Goal: Check status

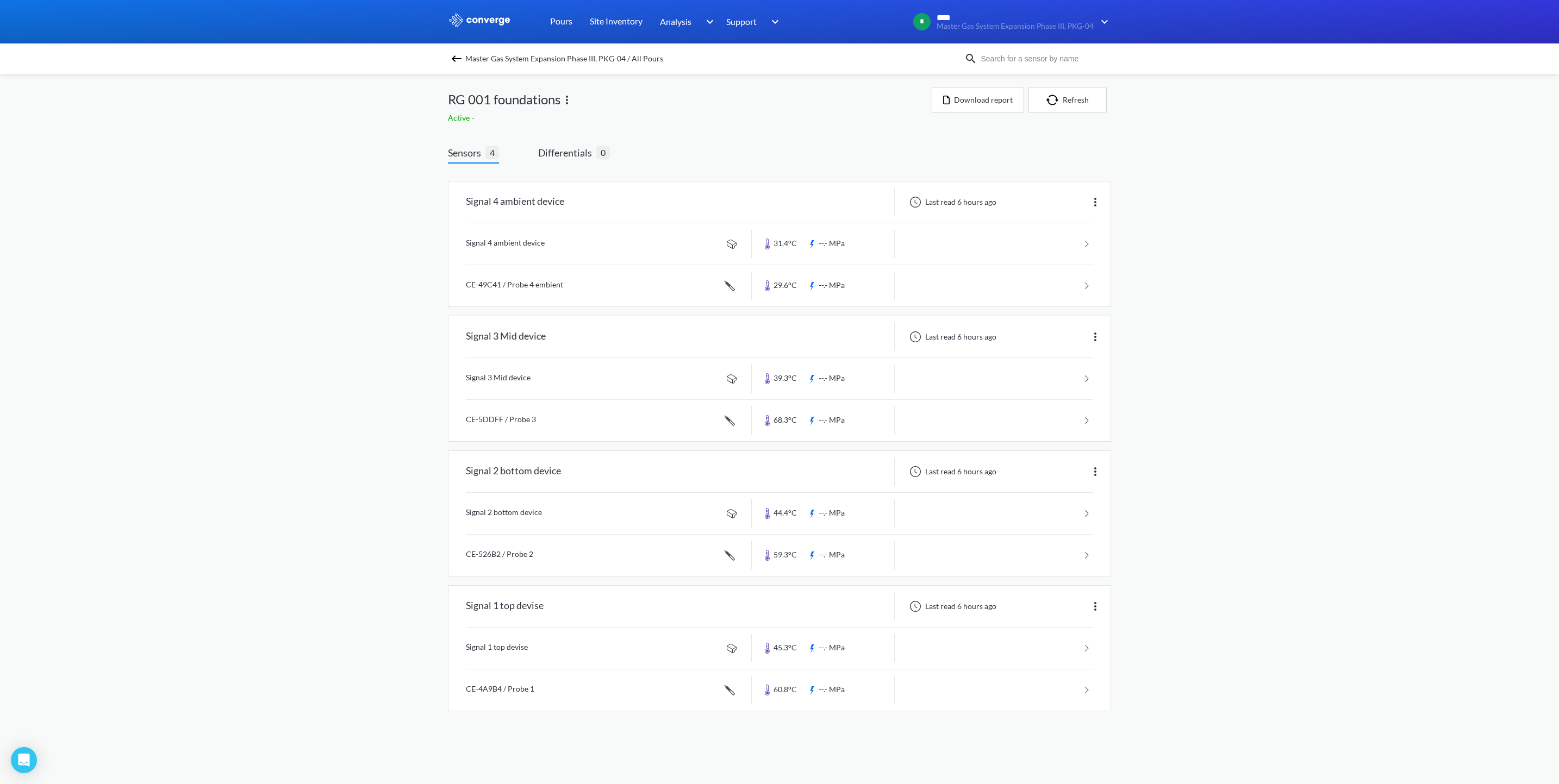
click at [1235, 529] on div "MENU Master Gas System Expansion Phase III, PKG-04 Pours Site Inventory Analysi…" at bounding box center [780, 367] width 1559 height 733
click at [405, 153] on div "MENU Master Gas System Expansion Phase III, PKG-04 Pours Site Inventory Analysi…" at bounding box center [780, 367] width 1559 height 733
drag, startPoint x: 405, startPoint y: 153, endPoint x: 416, endPoint y: 167, distance: 17.8
click at [416, 167] on div "MENU Master Gas System Expansion Phase III, PKG-04 Pours Site Inventory Analysi…" at bounding box center [780, 367] width 1559 height 733
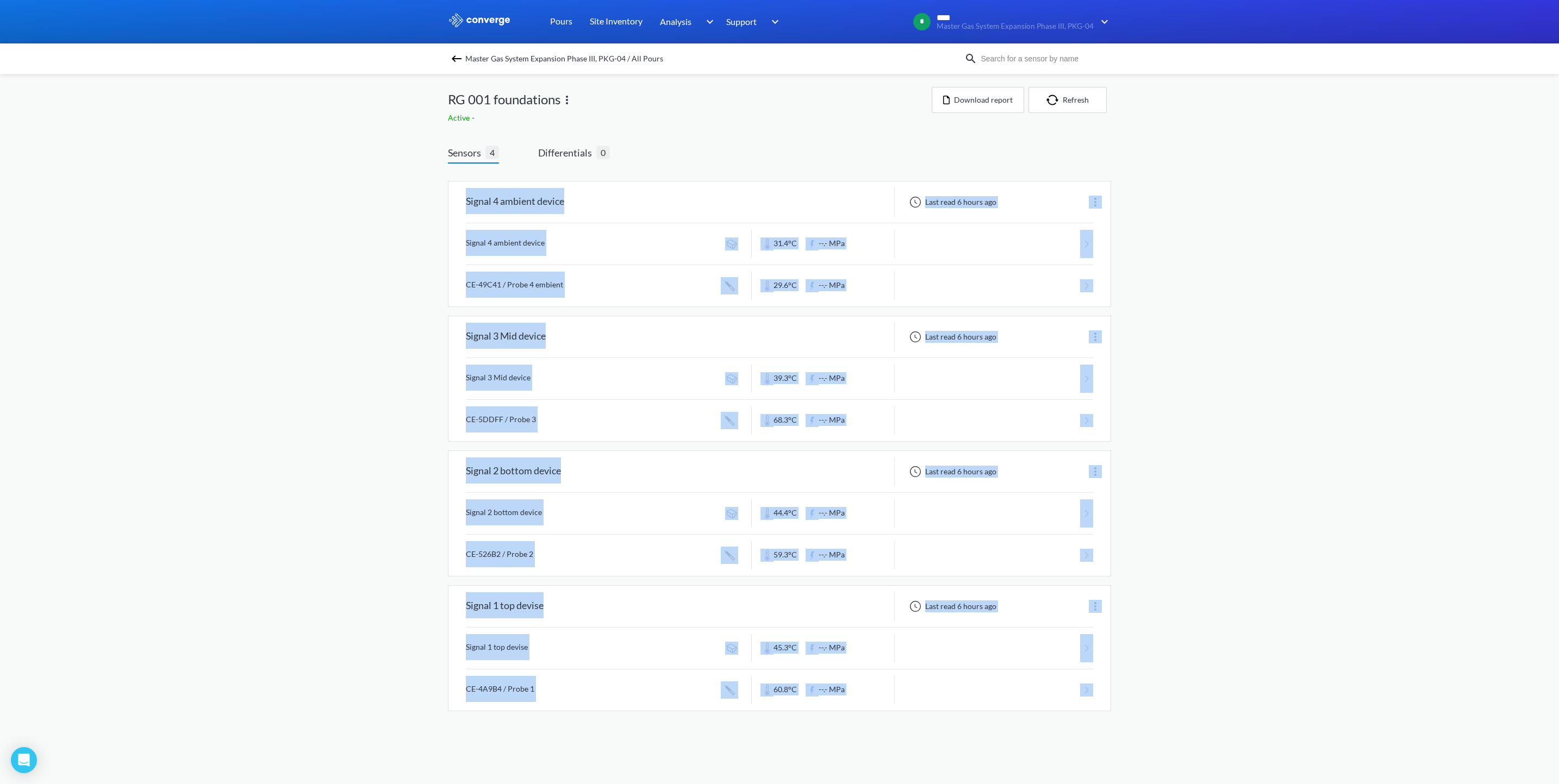
drag, startPoint x: 439, startPoint y: 169, endPoint x: 1124, endPoint y: 697, distance: 864.9
click at [1124, 697] on div "MENU Master Gas System Expansion Phase III, PKG-04 Pours Site Inventory Analysi…" at bounding box center [780, 367] width 1559 height 733
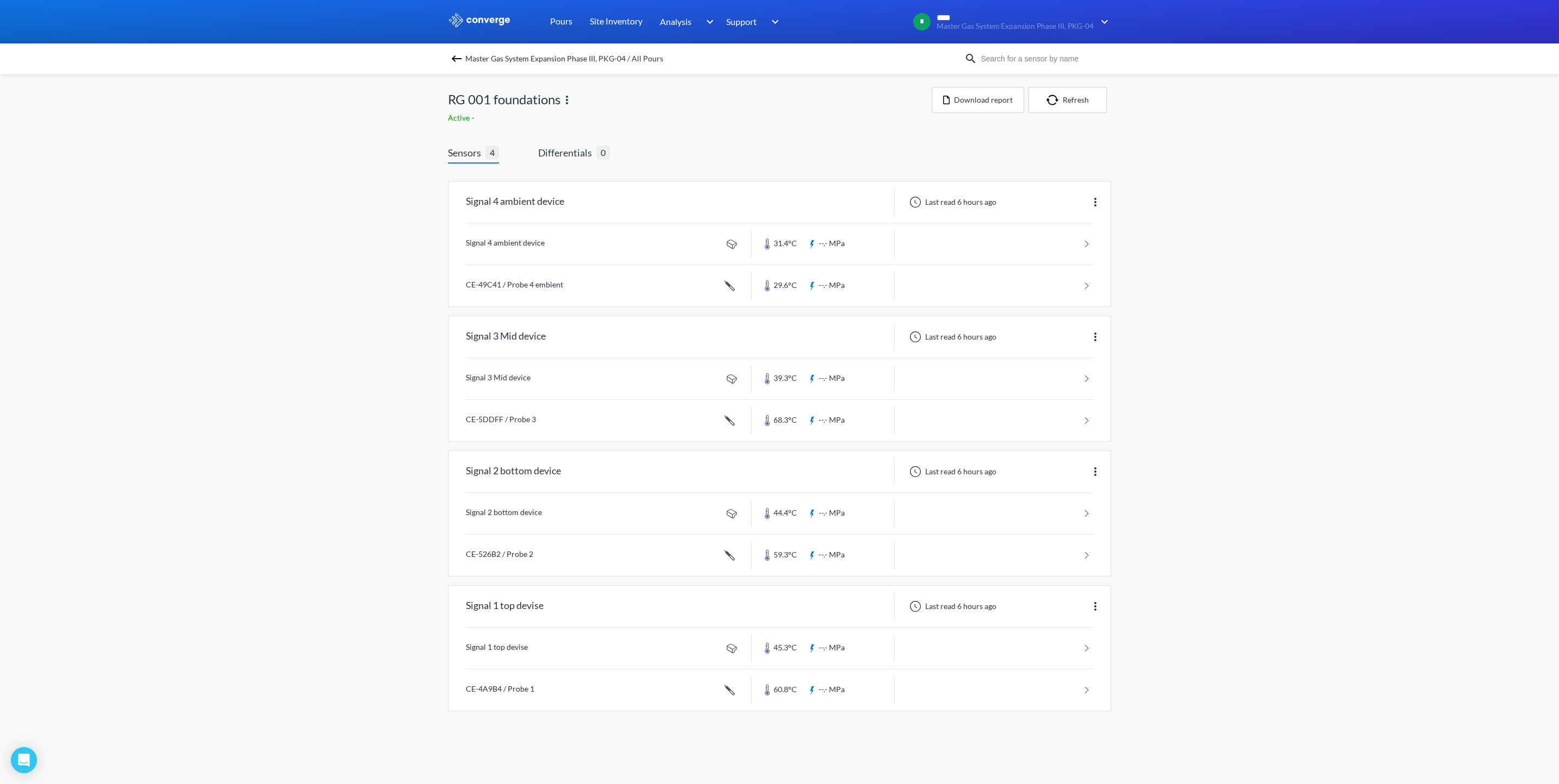
click at [511, 123] on div "Active -" at bounding box center [689, 118] width 484 height 12
drag, startPoint x: 416, startPoint y: 83, endPoint x: 739, endPoint y: 108, distance: 324.0
click at [739, 108] on div "MENU Master Gas System Expansion Phase III, PKG-04 Pours Site Inventory Analysi…" at bounding box center [780, 367] width 1559 height 733
drag, startPoint x: 739, startPoint y: 108, endPoint x: 709, endPoint y: 116, distance: 31.0
click at [709, 116] on div "Active -" at bounding box center [689, 118] width 484 height 12
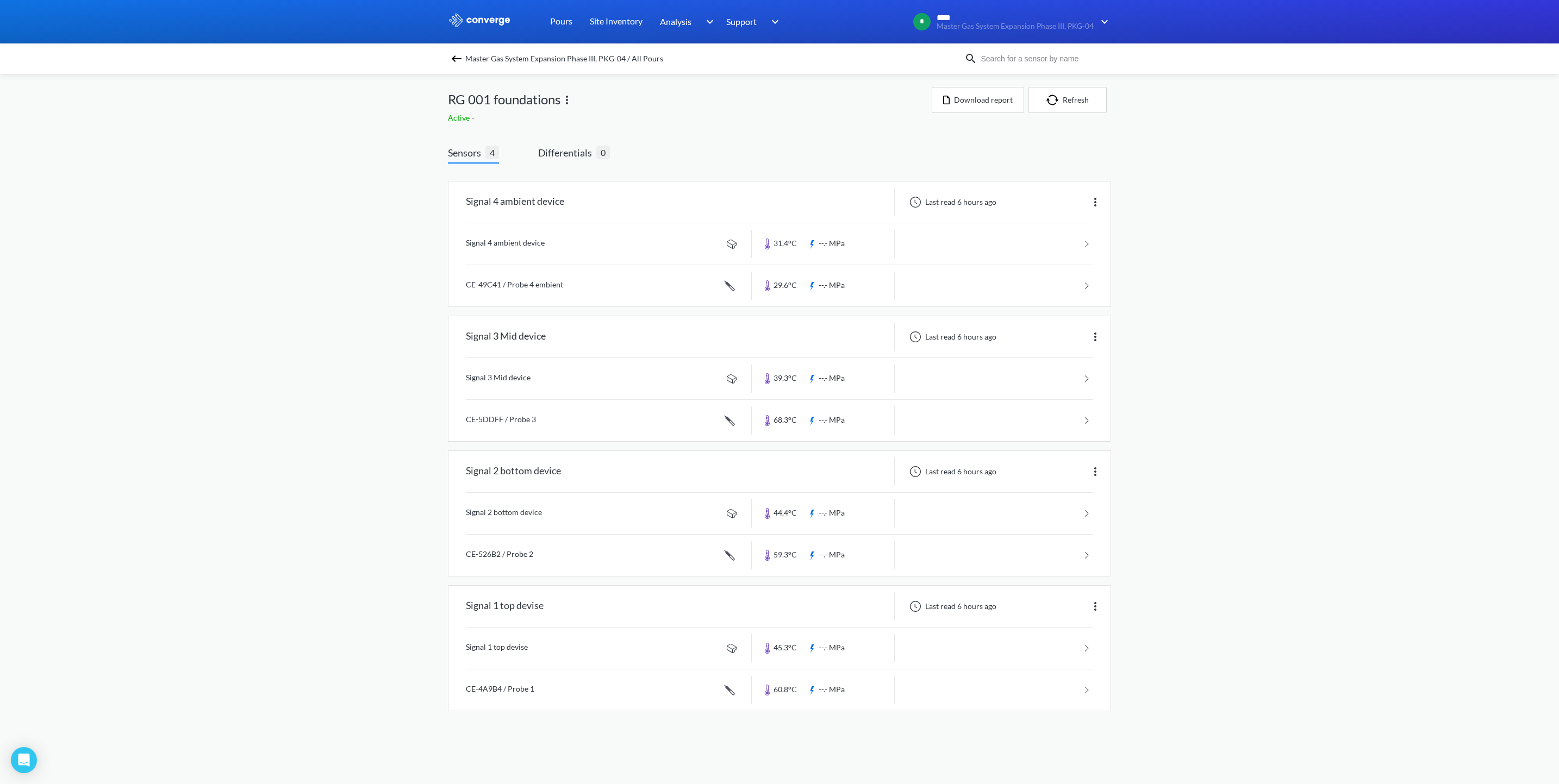
click at [258, 154] on div "MENU Master Gas System Expansion Phase III, PKG-04 Pours Site Inventory Analysi…" at bounding box center [780, 367] width 1559 height 733
click at [902, 733] on div "Signal 4 ambient device Last read 6 hours ago Signal 4 ambient device 31.4°C --…" at bounding box center [780, 452] width 663 height 561
click at [1060, 103] on img "button" at bounding box center [1054, 100] width 16 height 11
